Goal: Navigation & Orientation: Find specific page/section

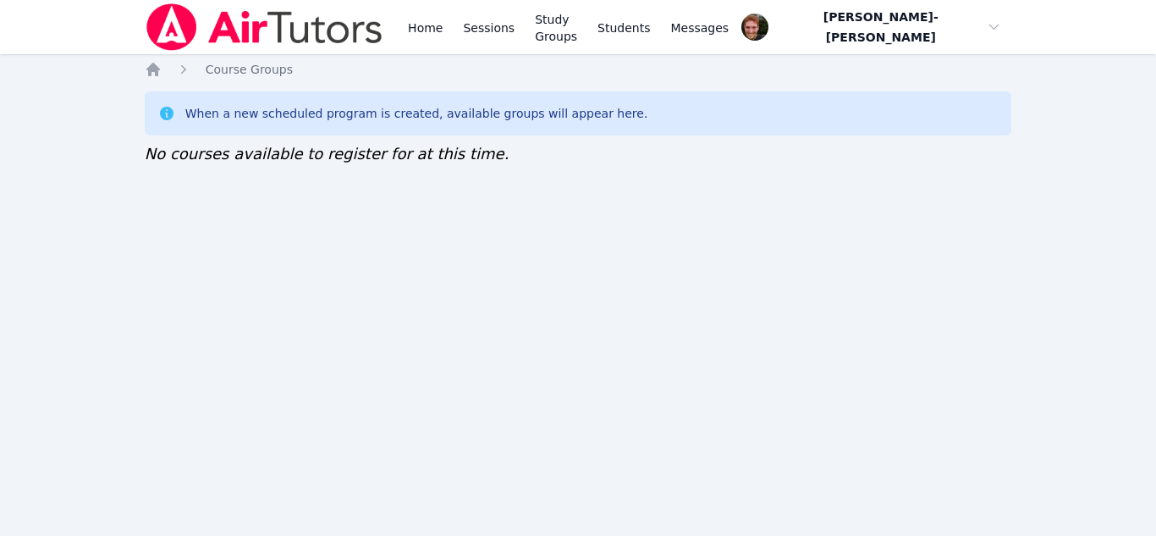
click at [614, 183] on div "Home Course Groups When a new scheduled program is created, available groups wi…" at bounding box center [578, 130] width 867 height 139
